Goal: Information Seeking & Learning: Check status

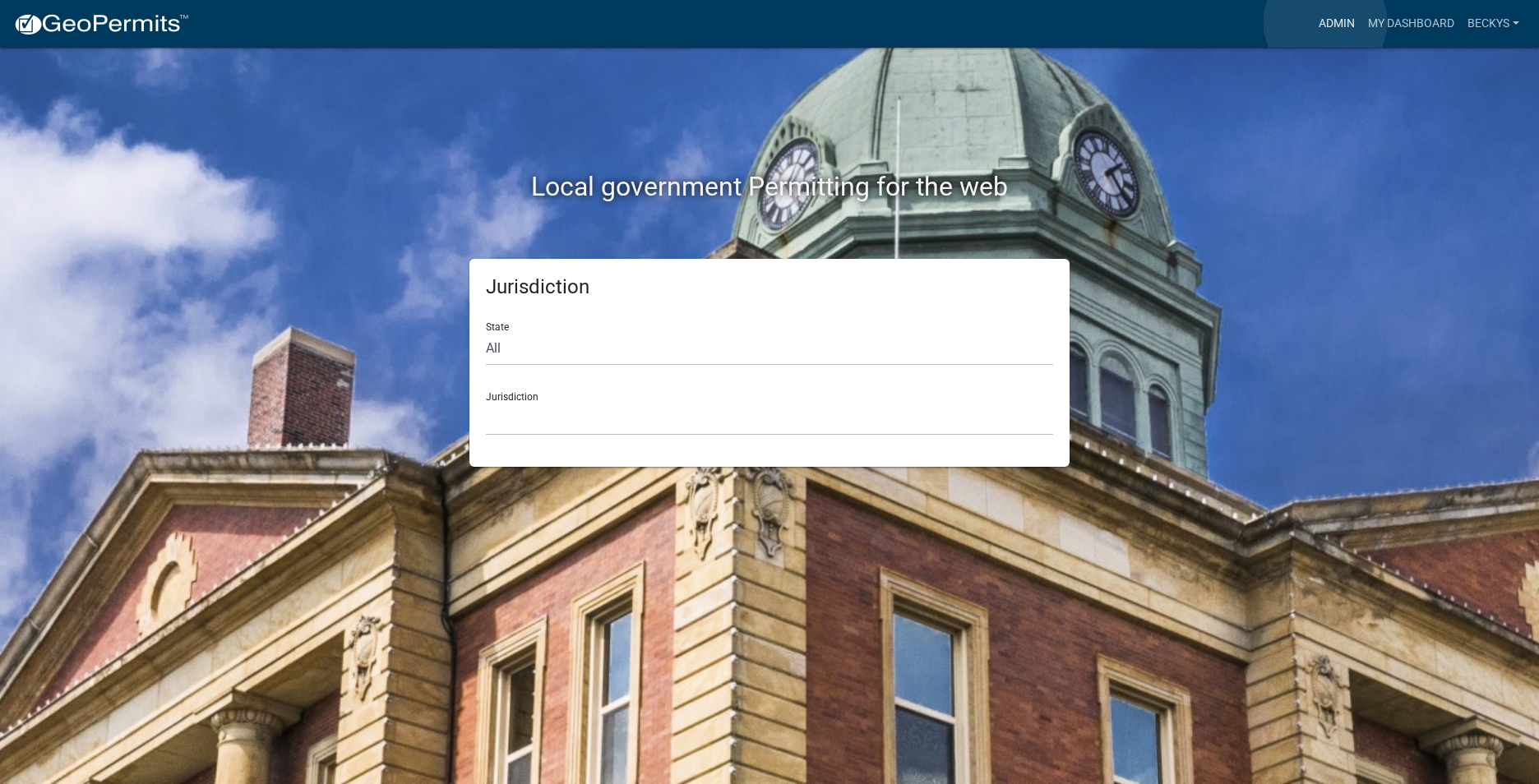
click at [1326, 22] on link "Admin" at bounding box center [1337, 24] width 49 height 31
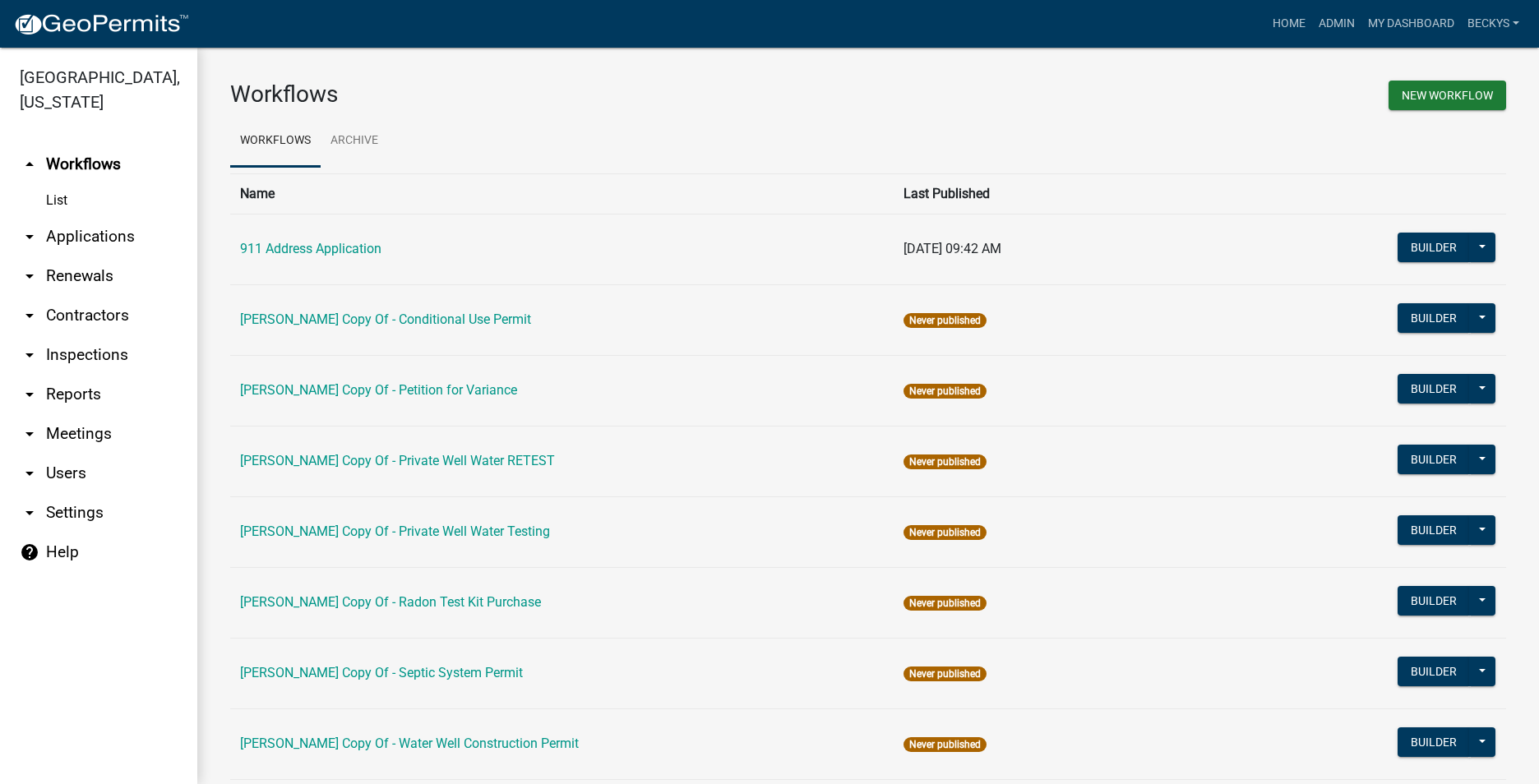
click at [110, 217] on link "arrow_drop_down Applications" at bounding box center [99, 236] width 197 height 39
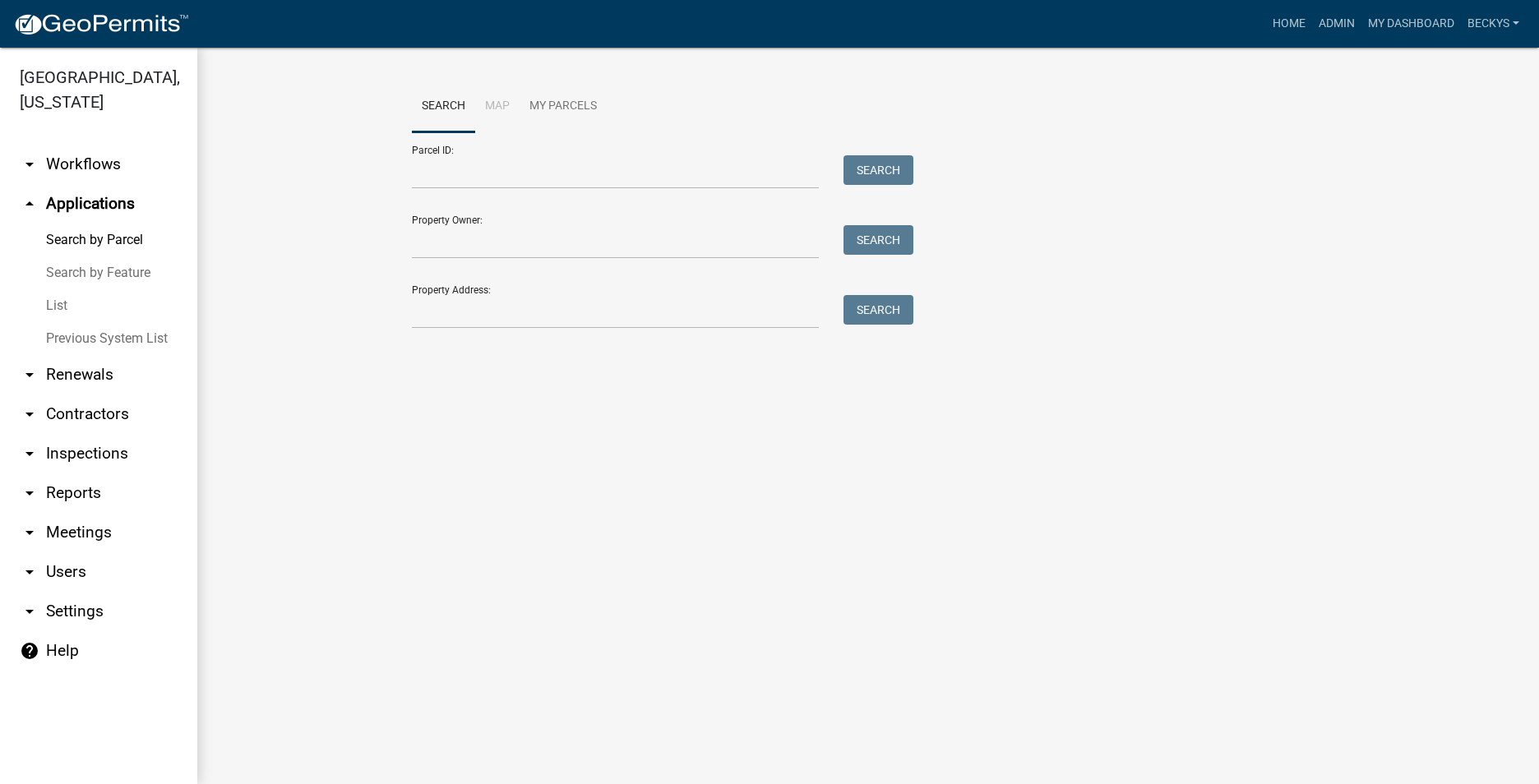
click at [78, 395] on link "arrow_drop_down Contractors" at bounding box center [99, 414] width 197 height 39
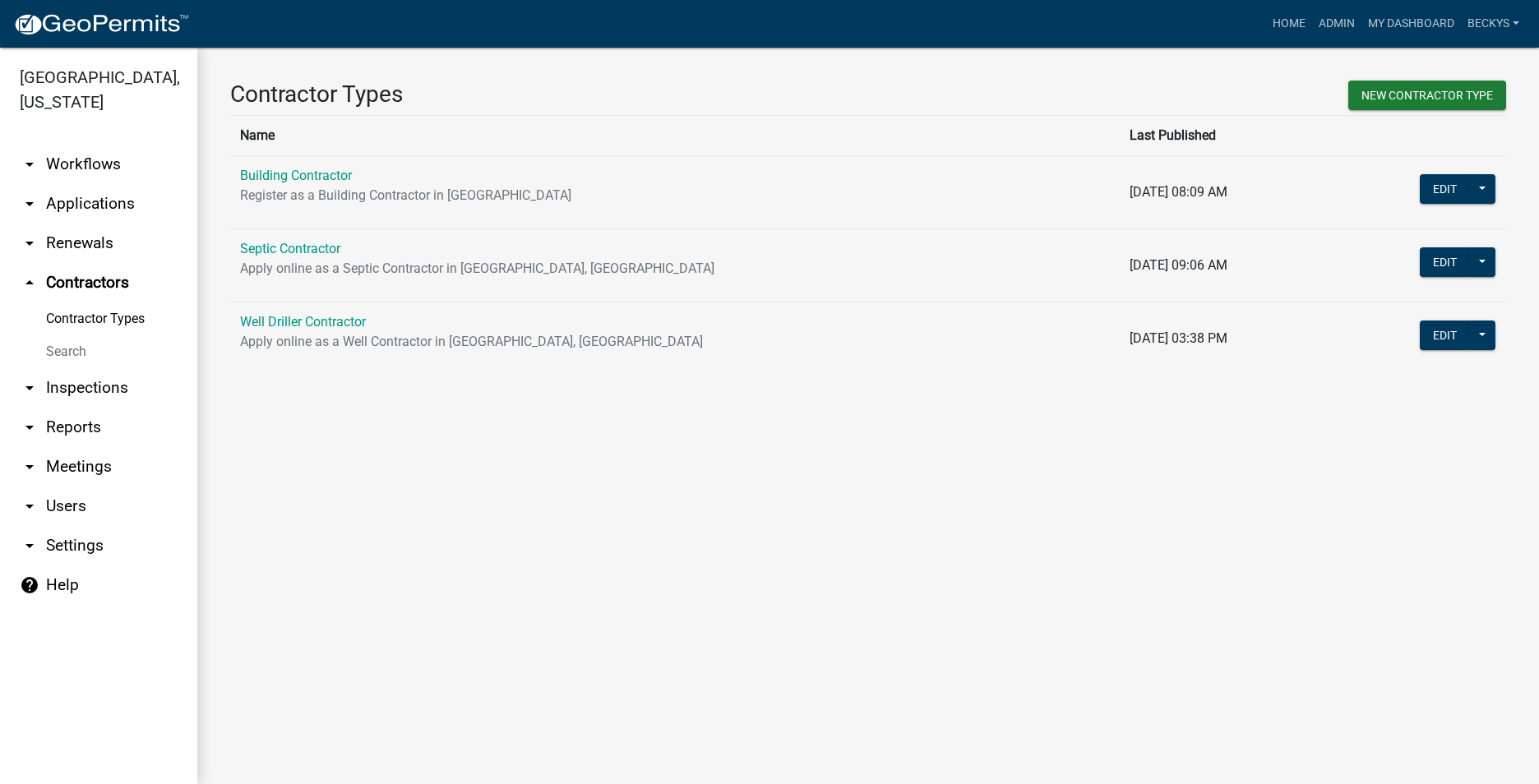
click at [66, 335] on link "Search" at bounding box center [99, 351] width 197 height 33
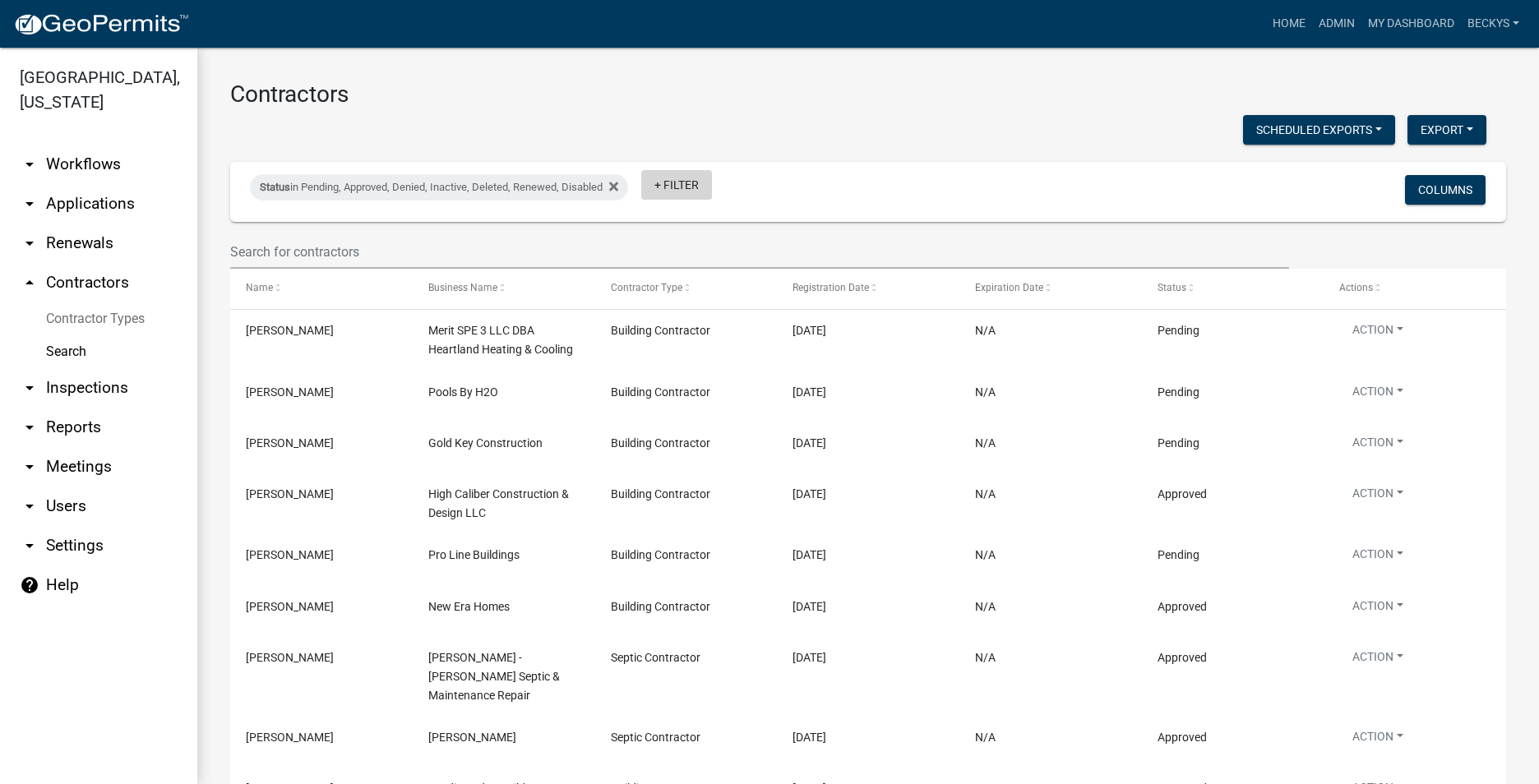
click at [683, 190] on link "+ Filter" at bounding box center [676, 185] width 71 height 30
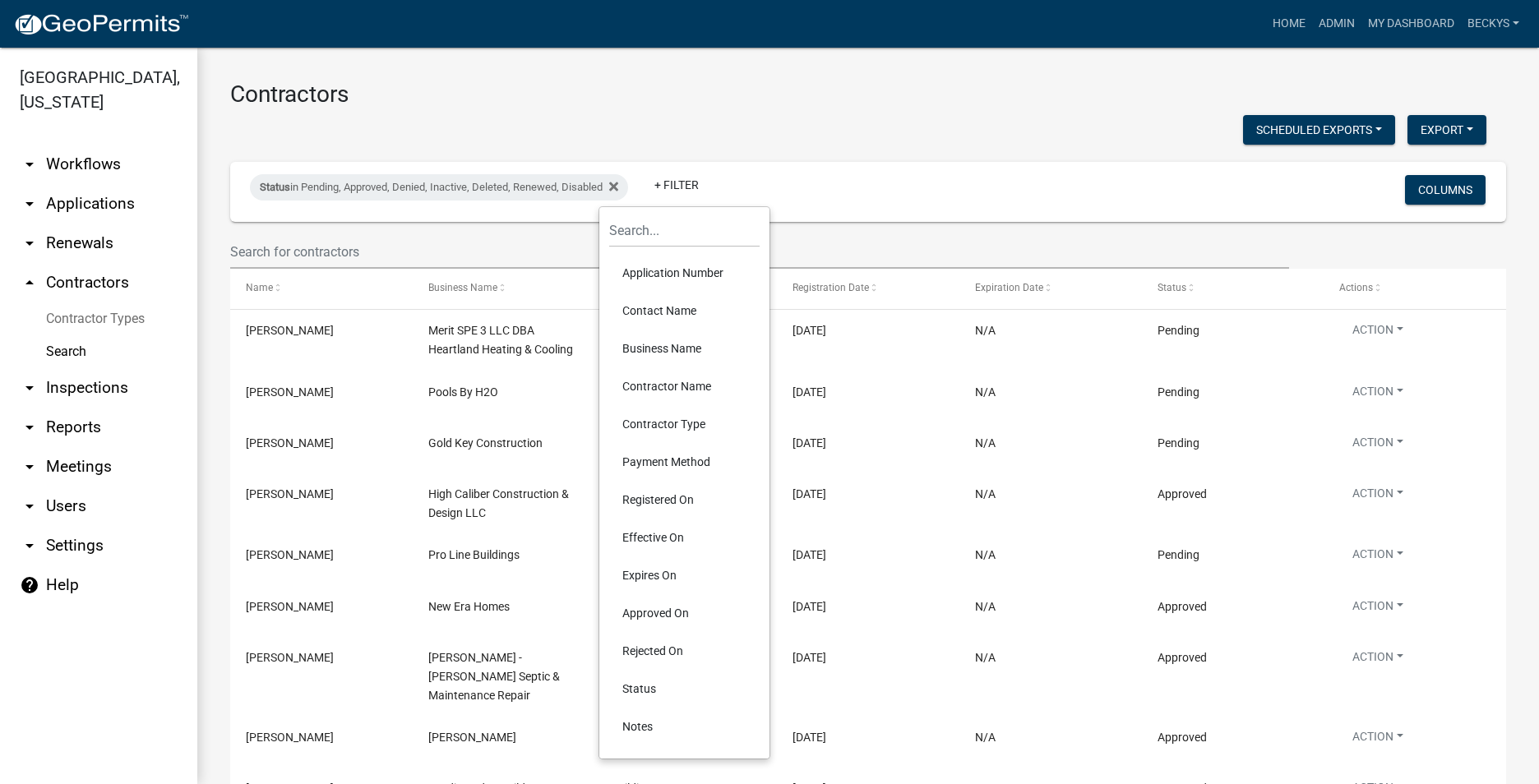
click at [642, 389] on li "Contractor Name" at bounding box center [684, 386] width 151 height 37
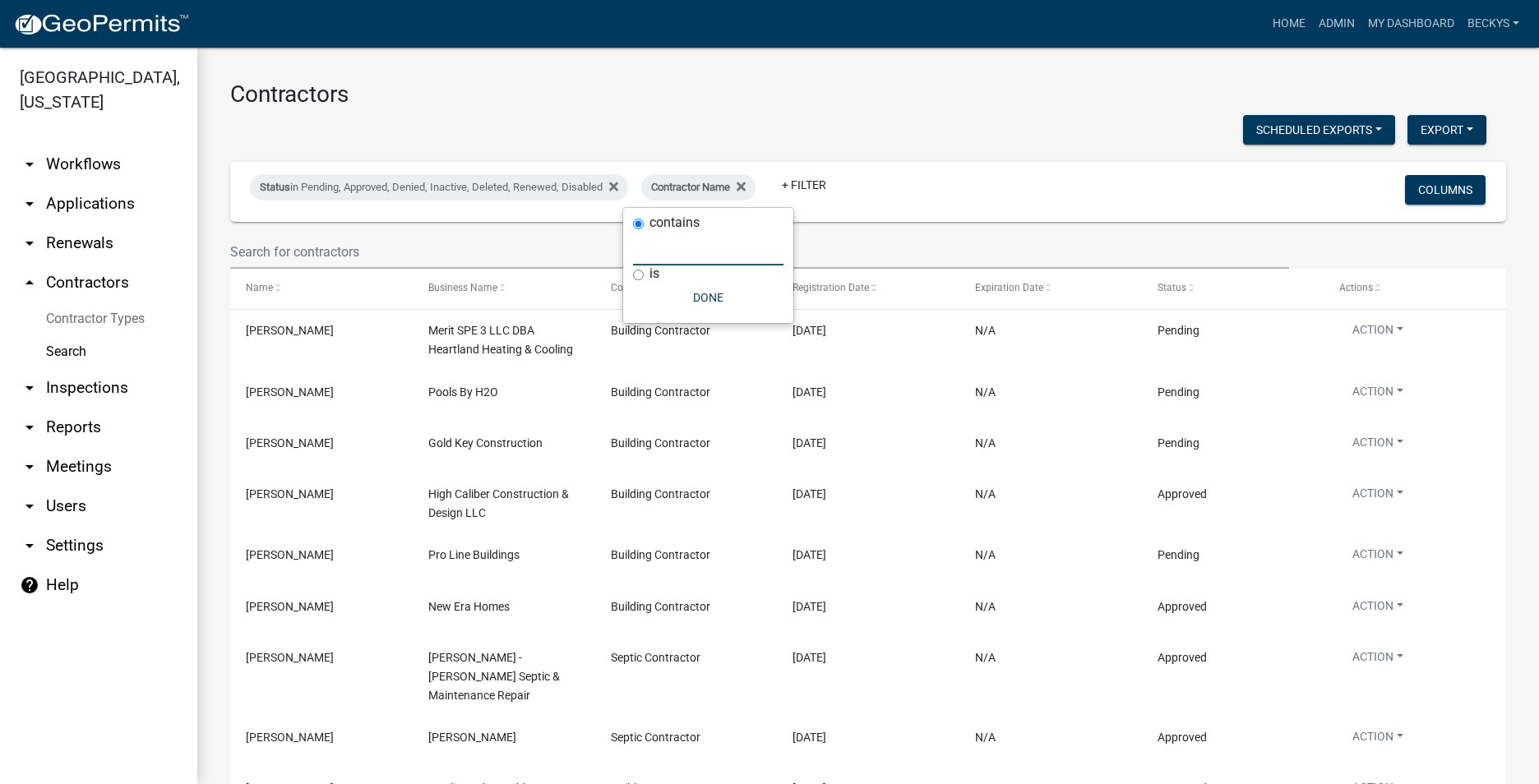
click at [651, 252] on input "text" at bounding box center [708, 249] width 151 height 34
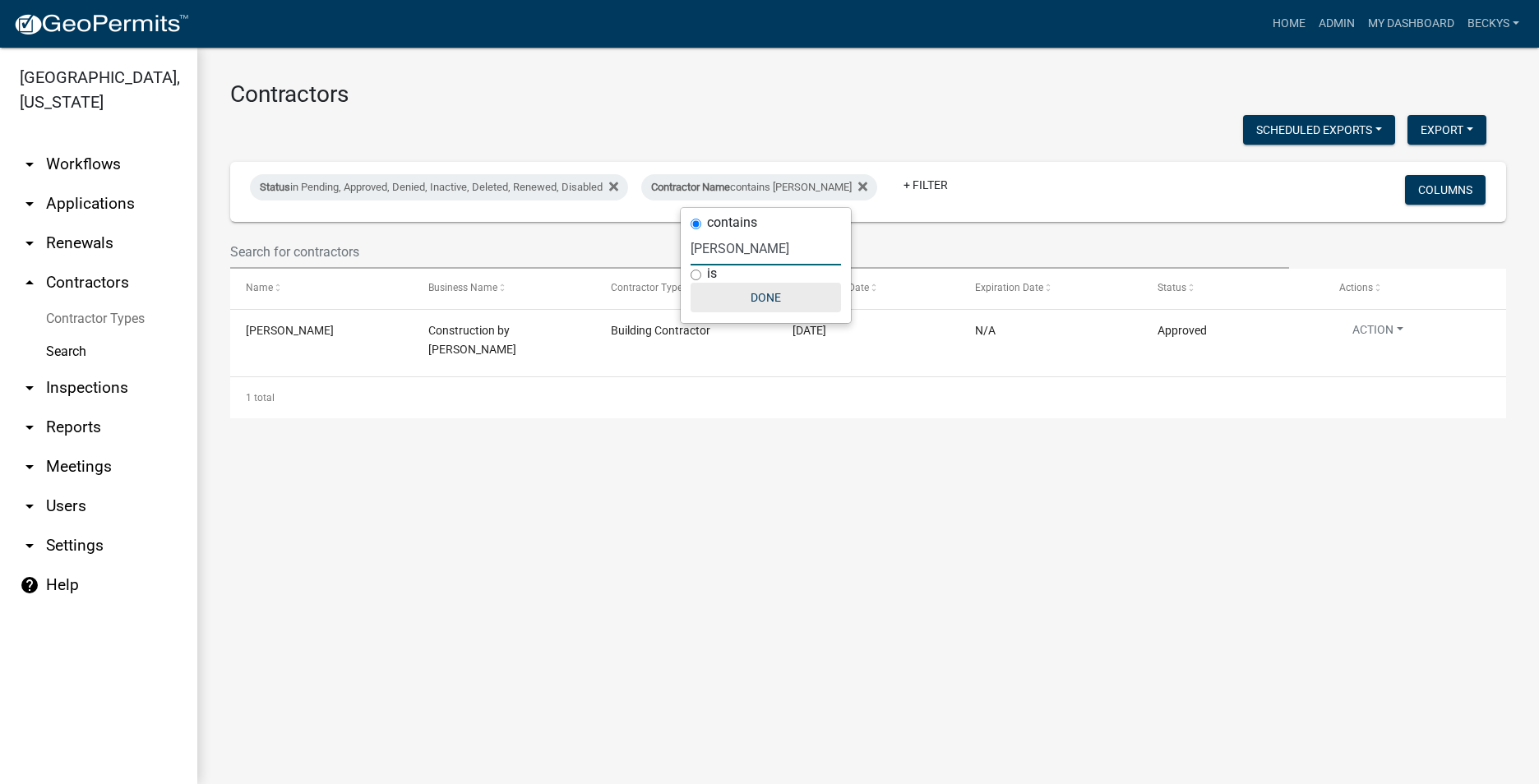
type input "[PERSON_NAME]"
click at [755, 301] on button "Done" at bounding box center [766, 297] width 151 height 30
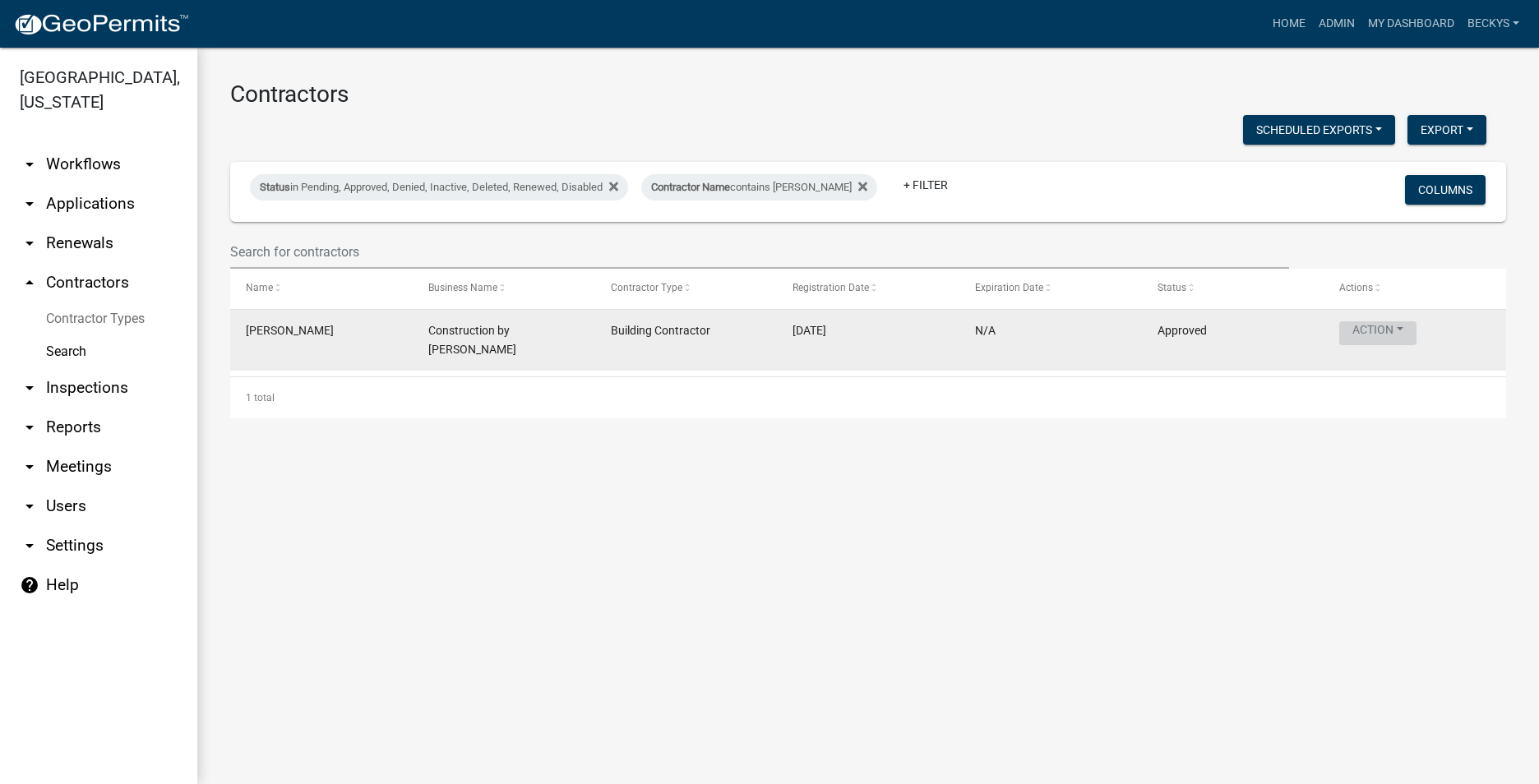
click at [1382, 328] on button "Action" at bounding box center [1377, 333] width 77 height 24
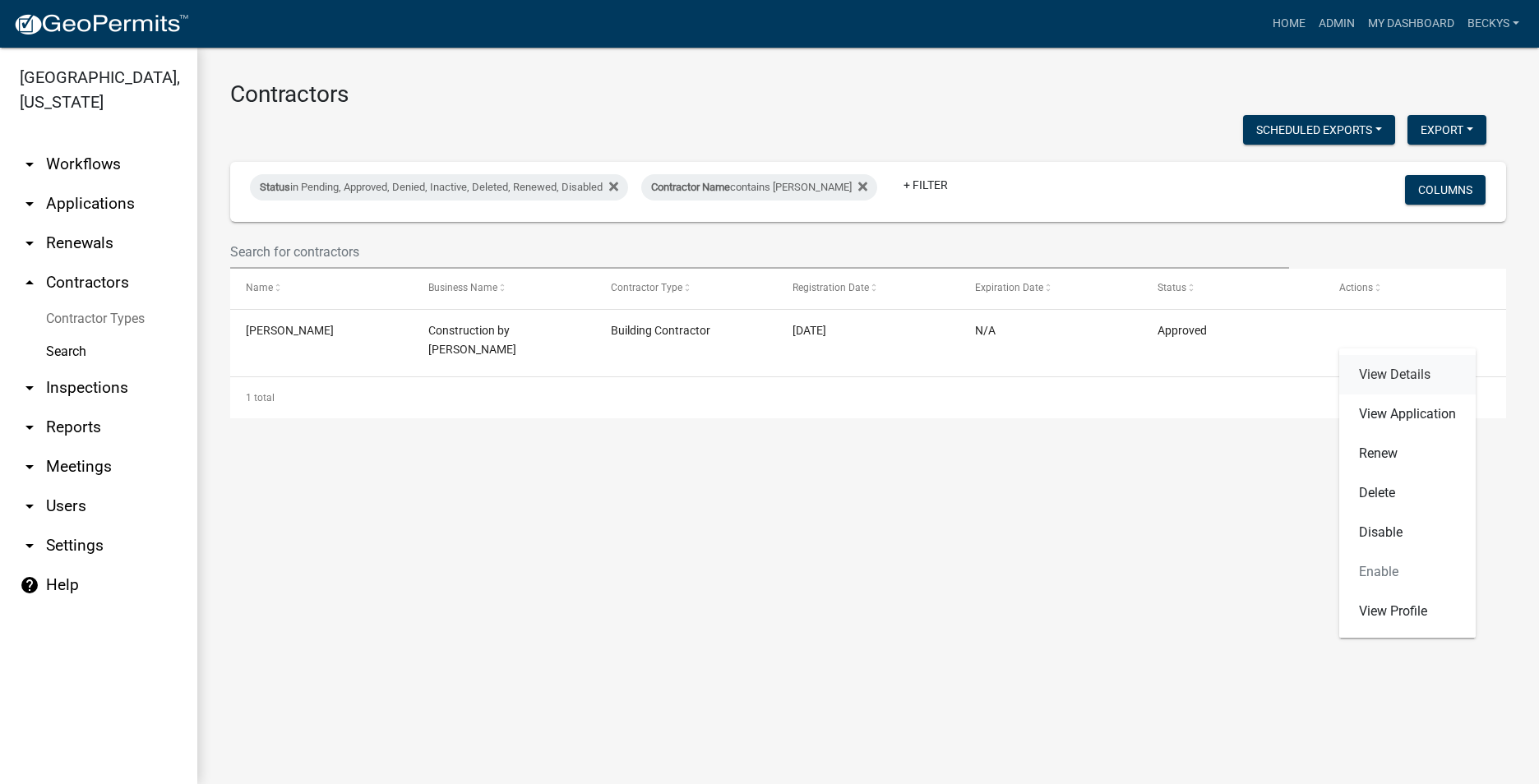
click at [1383, 375] on link "View Details" at bounding box center [1407, 374] width 136 height 39
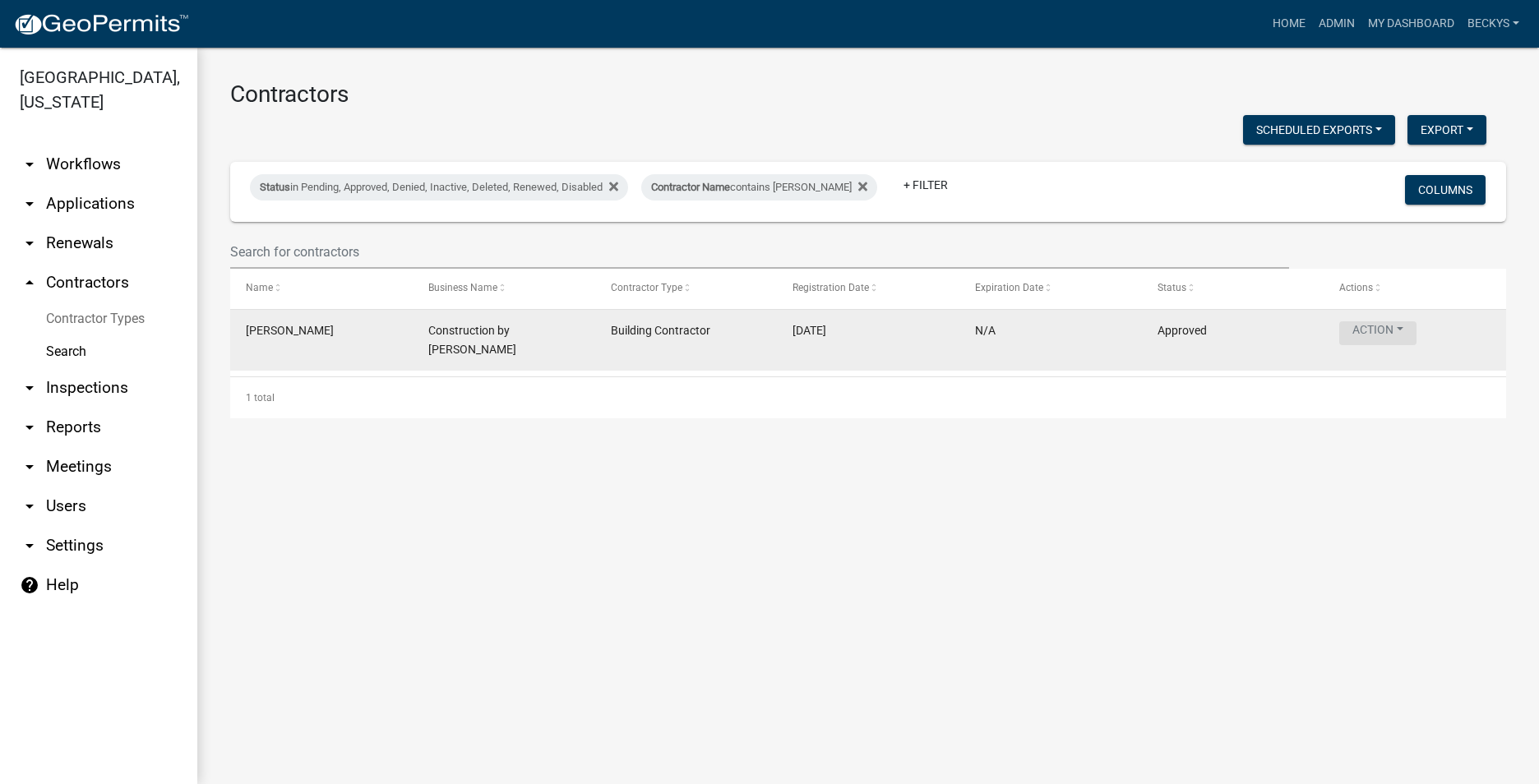
click at [1358, 326] on button "Action" at bounding box center [1377, 333] width 77 height 24
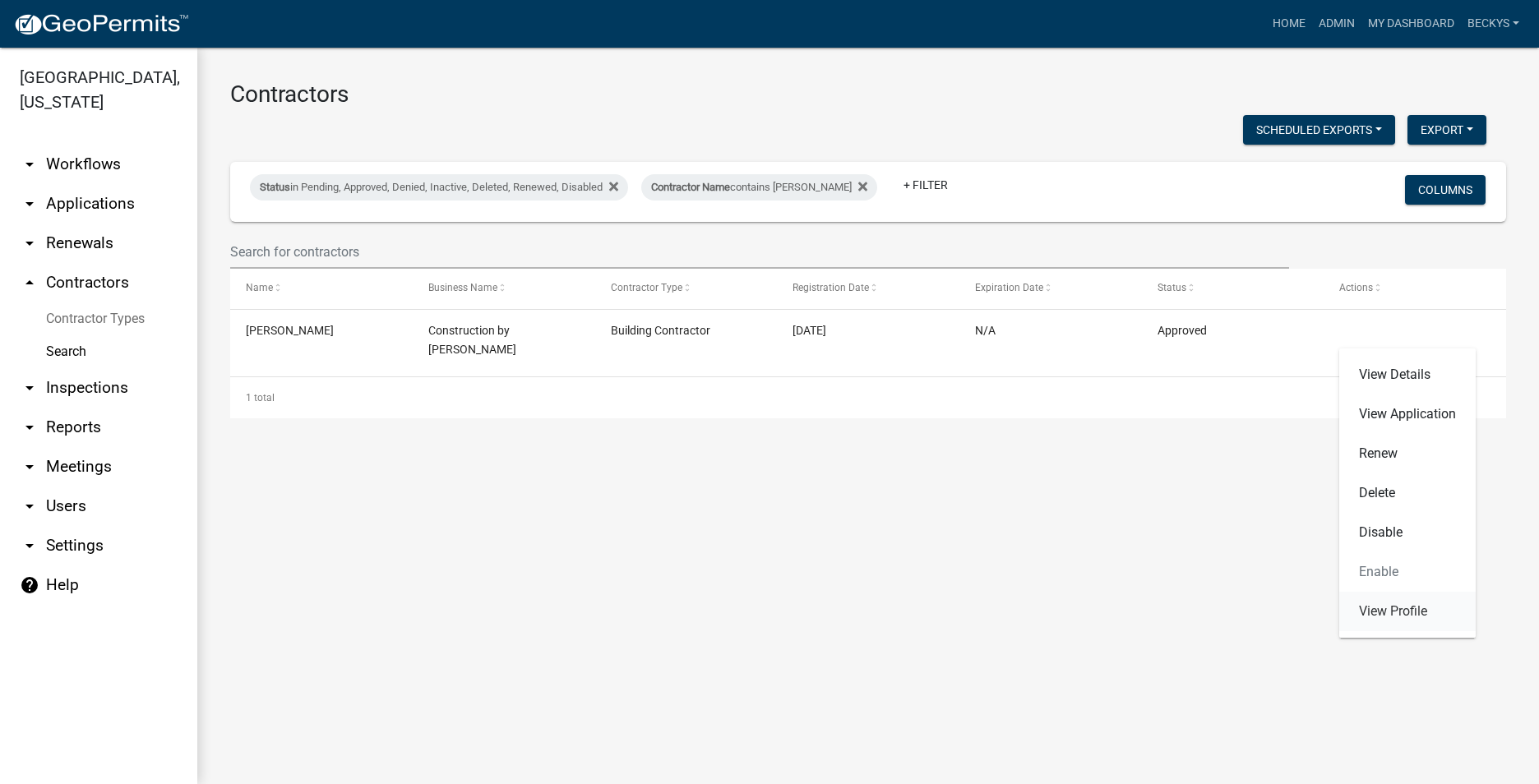
click at [1383, 614] on link "View Profile" at bounding box center [1407, 611] width 136 height 39
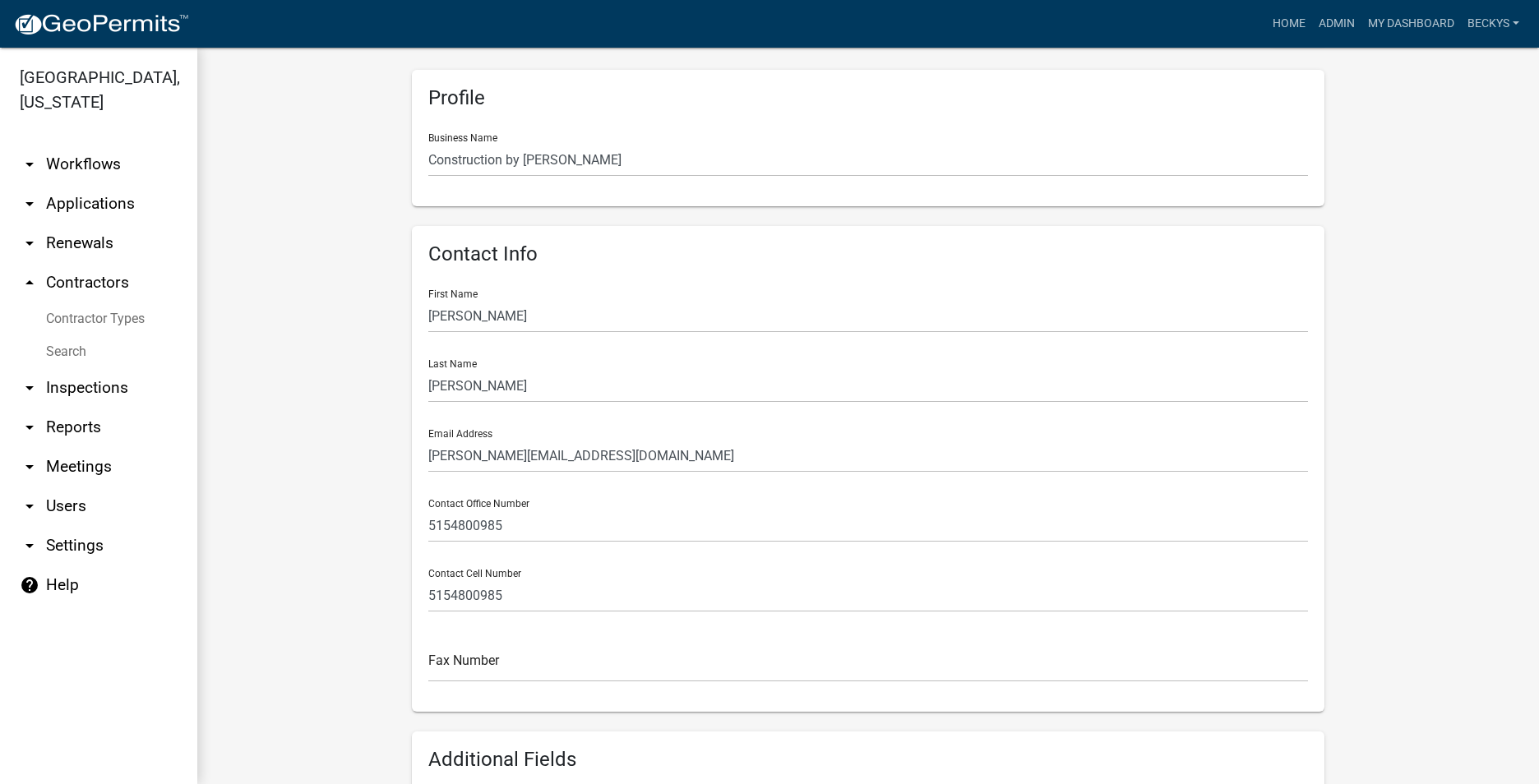
scroll to position [164, 0]
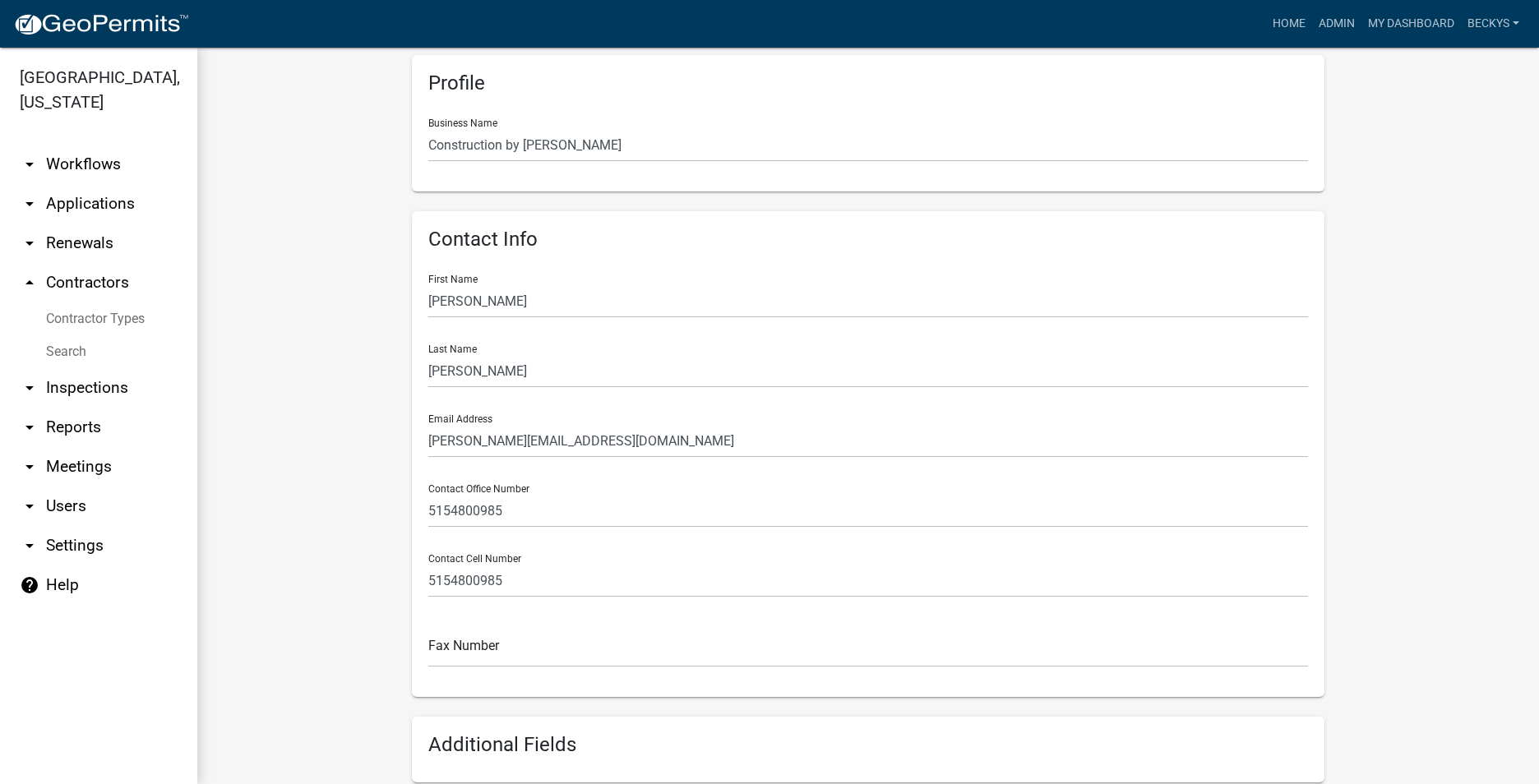
click at [52, 335] on link "Search" at bounding box center [99, 351] width 197 height 33
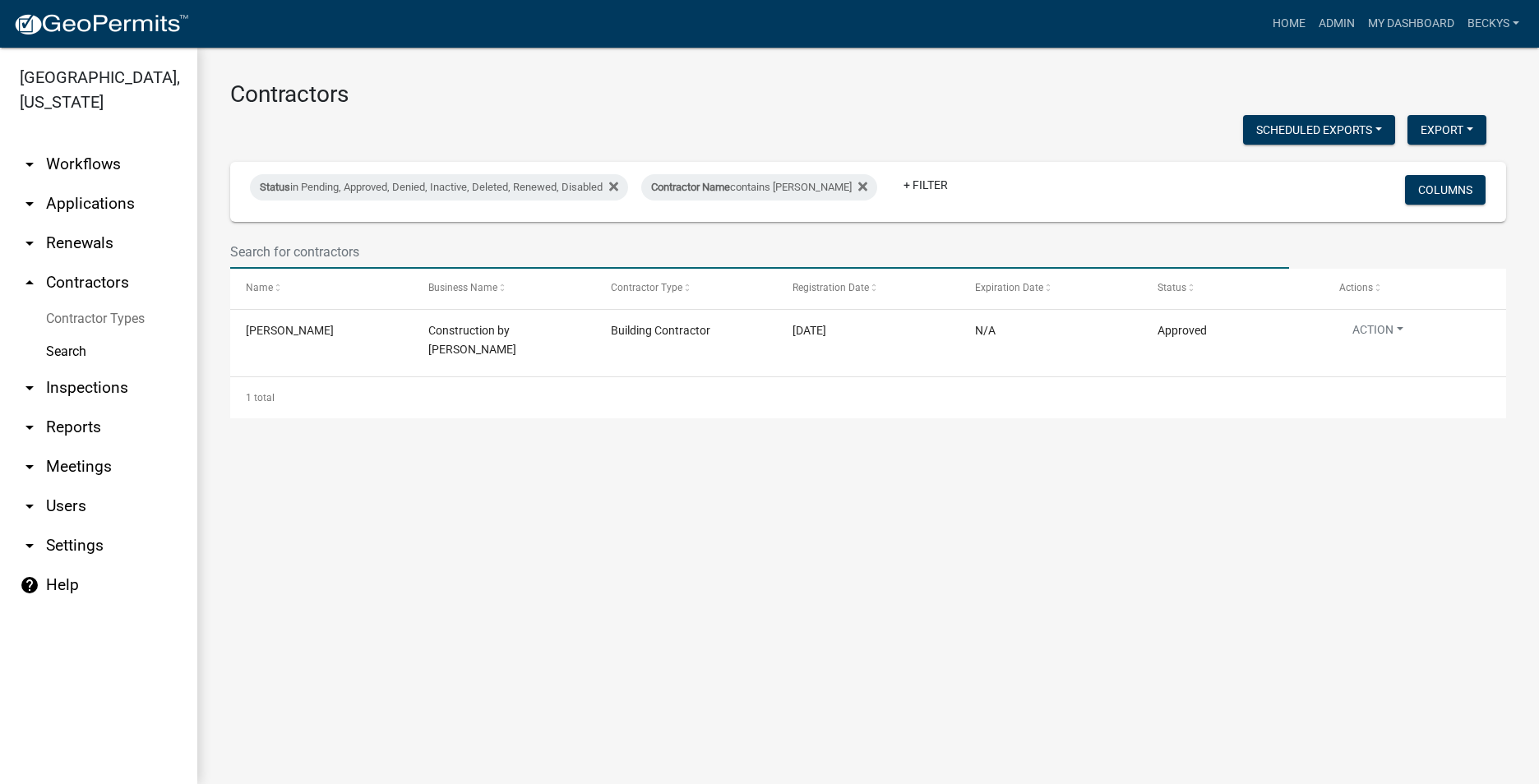
click at [253, 246] on input "text" at bounding box center [760, 252] width 1059 height 34
type input "6146"
click at [80, 184] on link "arrow_drop_down Applications" at bounding box center [99, 203] width 197 height 39
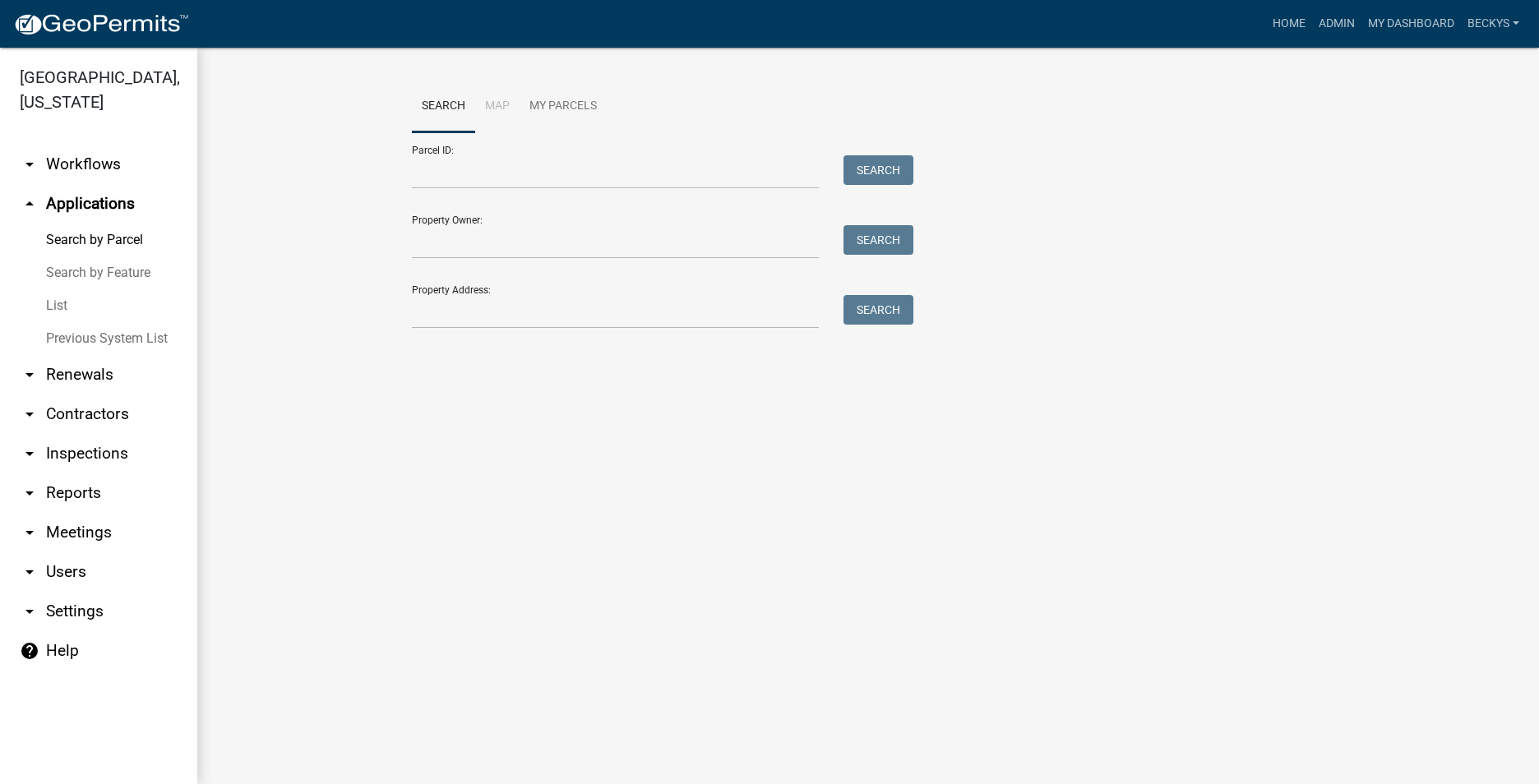
click at [54, 289] on link "List" at bounding box center [99, 305] width 197 height 33
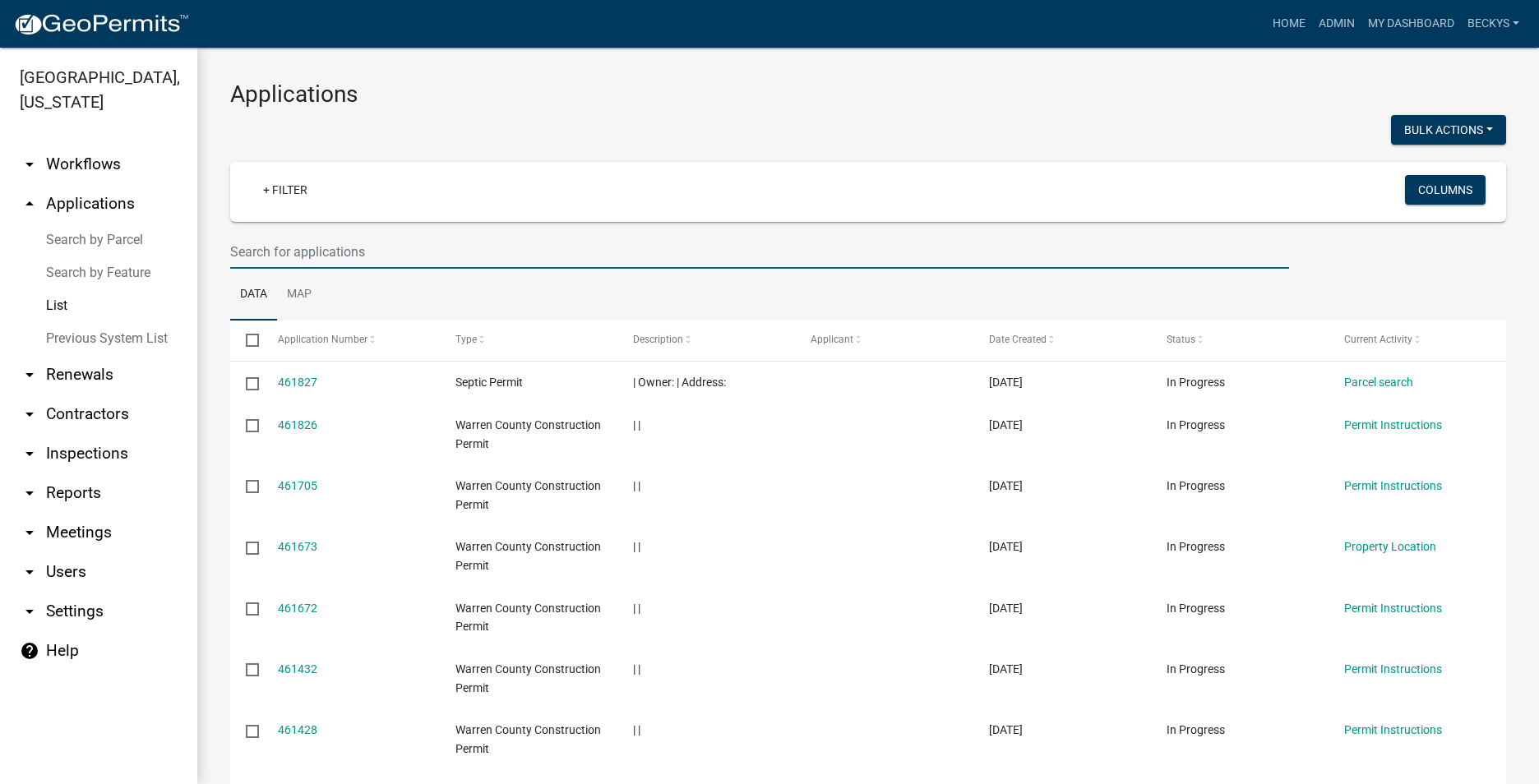
click at [235, 257] on input "text" at bounding box center [760, 252] width 1059 height 34
type input "6146"
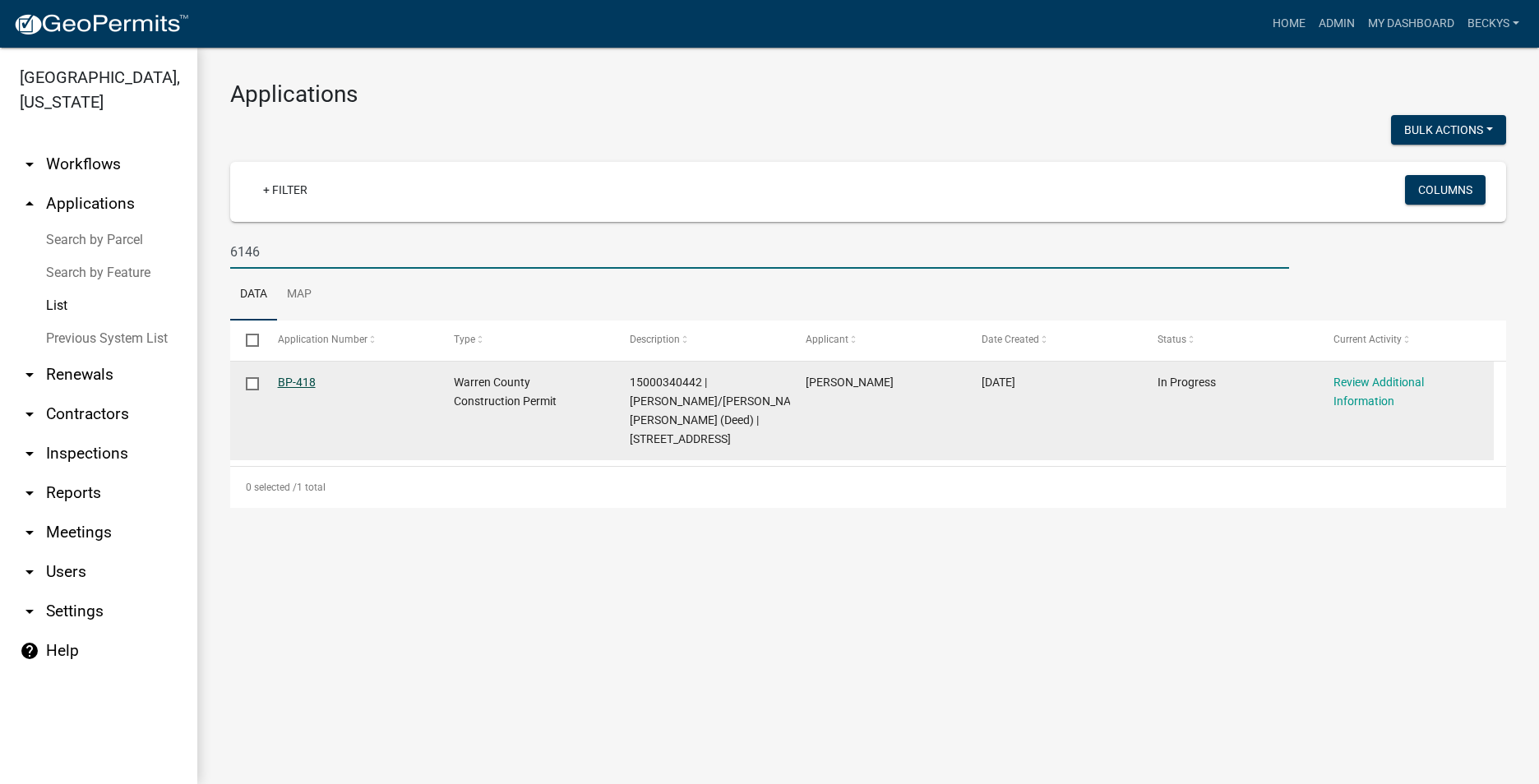
click at [288, 379] on link "BP-418" at bounding box center [297, 382] width 37 height 13
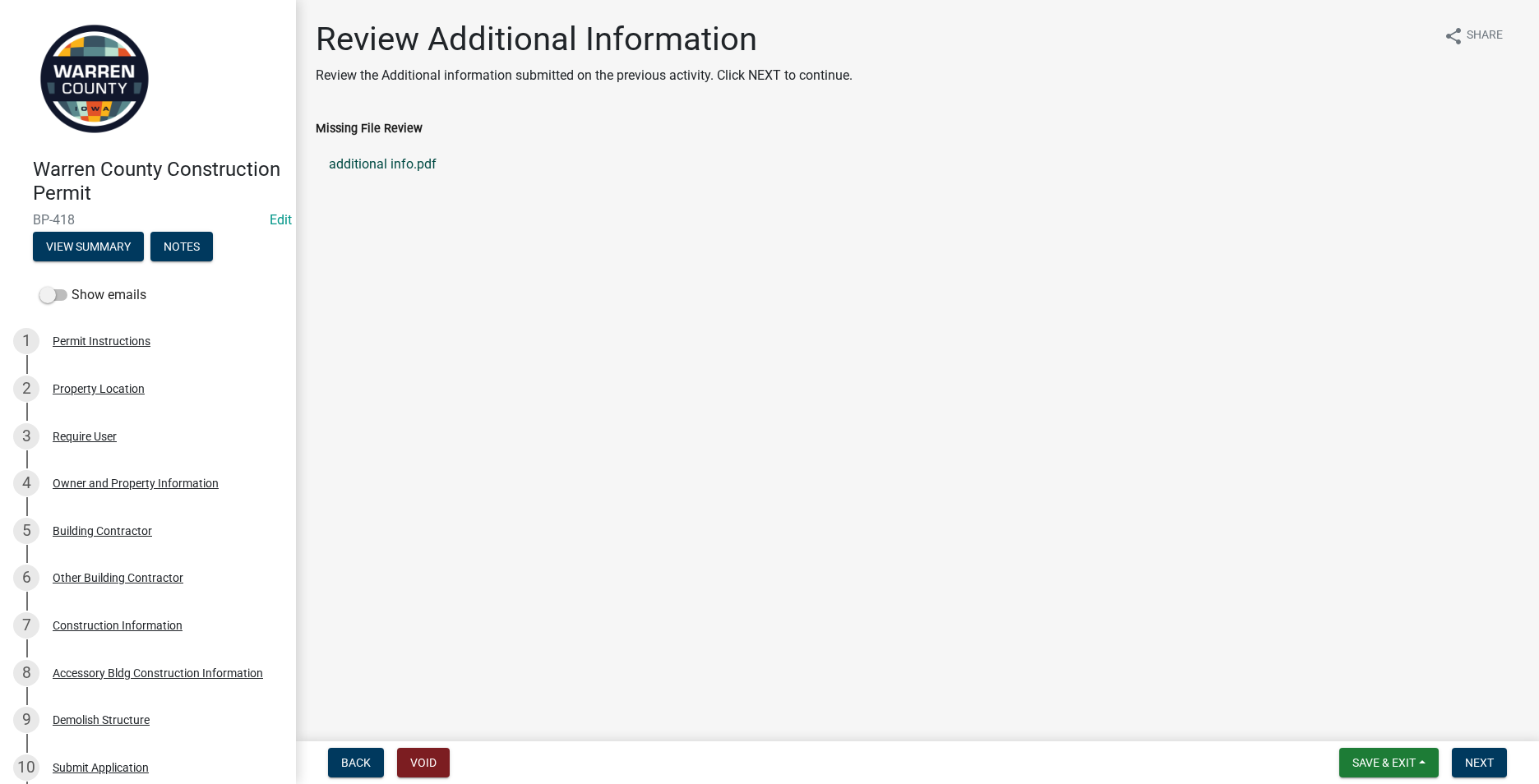
click at [391, 158] on link "additional info.pdf" at bounding box center [917, 164] width 1204 height 39
click at [77, 670] on div "Accessory Bldg Construction Information" at bounding box center [157, 673] width 210 height 12
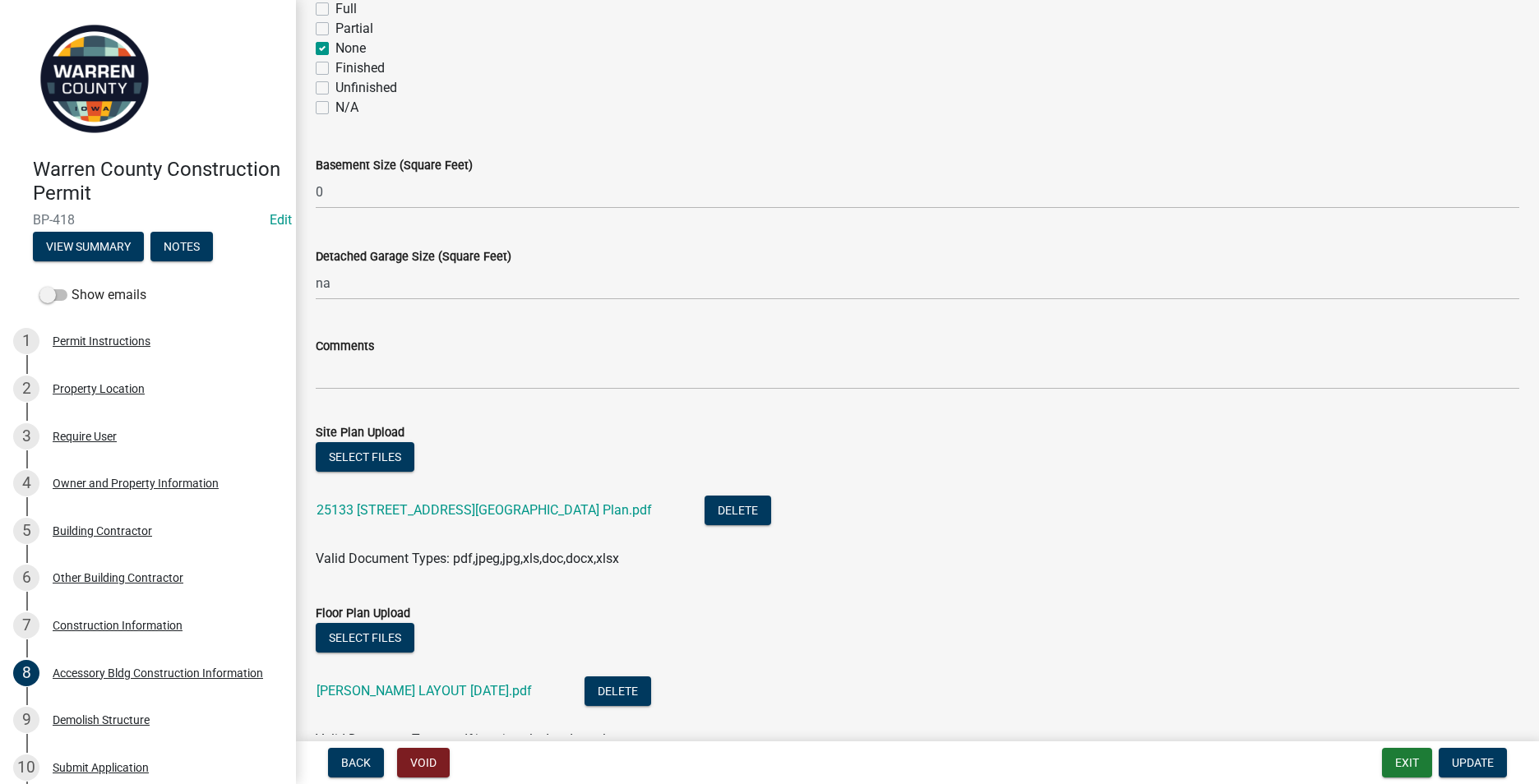
scroll to position [657, 0]
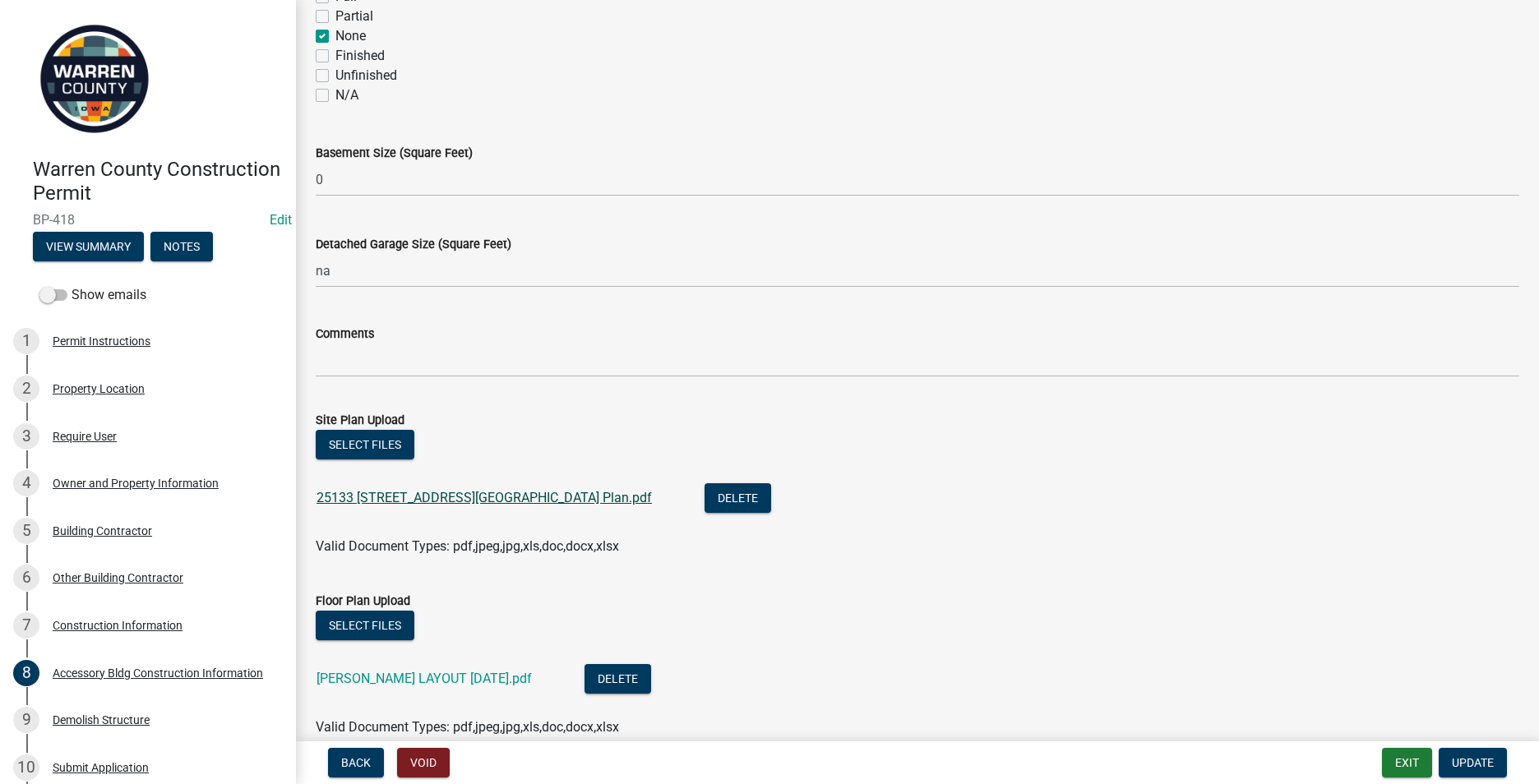
click at [404, 492] on link "25133 [STREET_ADDRESS][GEOGRAPHIC_DATA] Plan.pdf" at bounding box center [484, 497] width 335 height 15
